Goal: Complete application form

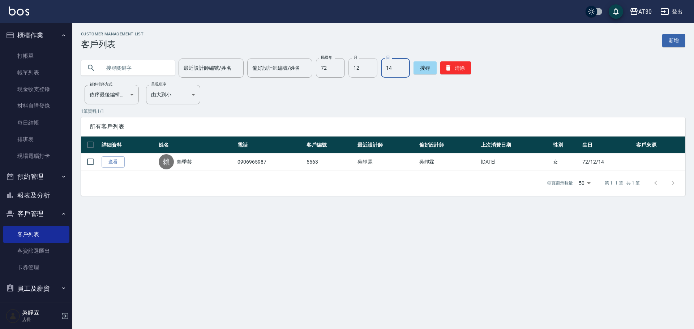
click at [348, 73] on input "12" at bounding box center [362, 68] width 29 height 20
click at [330, 75] on input "72" at bounding box center [330, 68] width 29 height 20
type input "92"
type input "06"
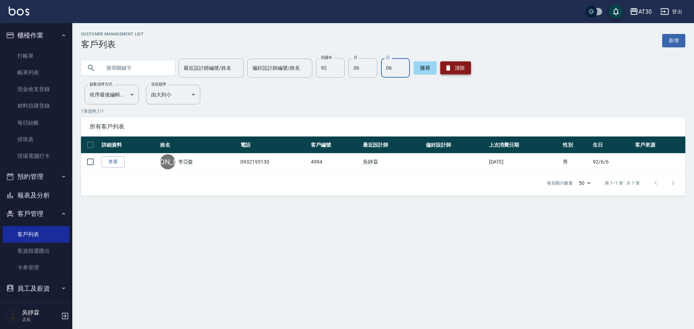
drag, startPoint x: 456, startPoint y: 69, endPoint x: 452, endPoint y: 68, distance: 4.0
click at [456, 69] on button "清除" at bounding box center [455, 67] width 31 height 13
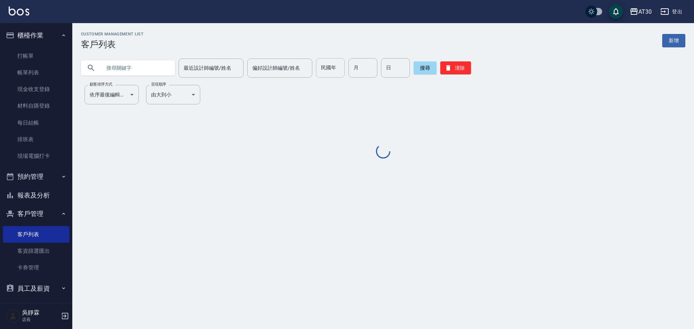
click at [330, 60] on input "民國年" at bounding box center [330, 68] width 29 height 20
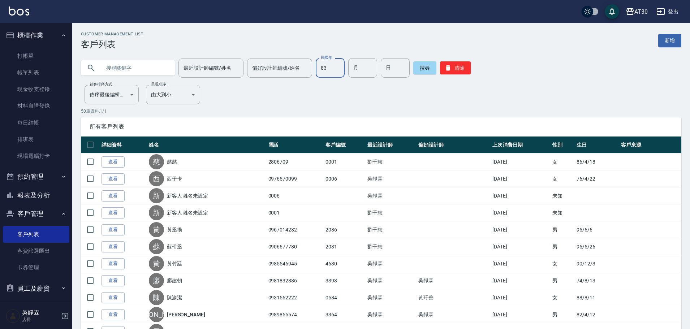
type input "83"
type input "02"
type input "19"
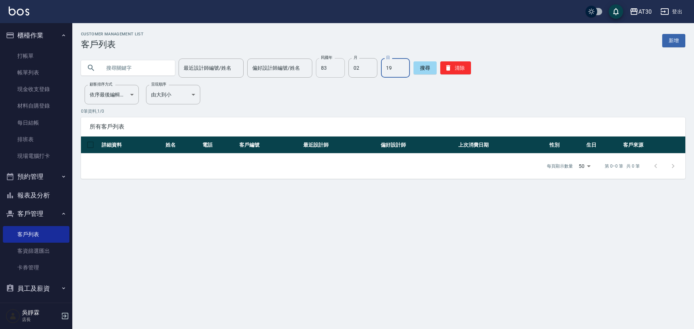
click at [325, 74] on input "83" at bounding box center [330, 68] width 29 height 20
type input "86"
type input "10"
type input "09"
